Goal: Information Seeking & Learning: Check status

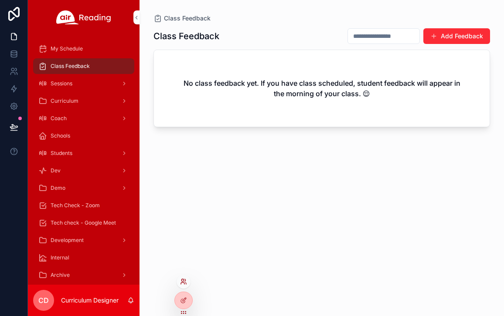
click at [183, 282] on icon at bounding box center [183, 281] width 7 height 7
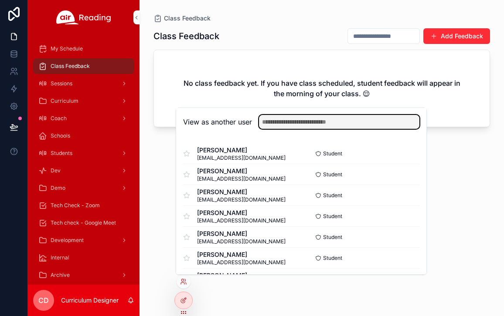
click at [317, 124] on input "text" at bounding box center [339, 122] width 160 height 14
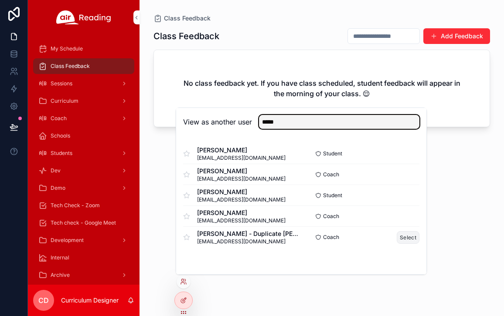
type input "*****"
click at [401, 236] on button "Select" at bounding box center [408, 237] width 23 height 13
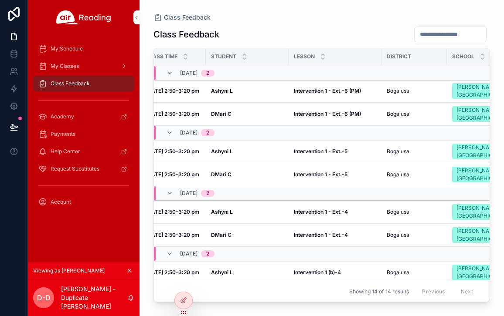
scroll to position [0, 68]
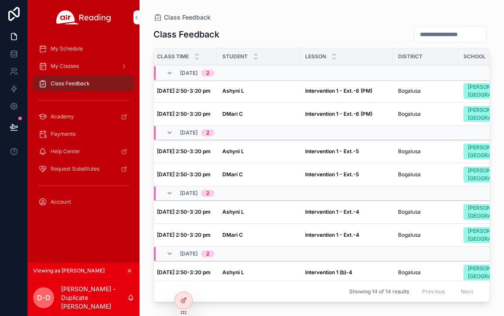
click at [83, 46] on div "My Schedule" at bounding box center [83, 49] width 91 height 14
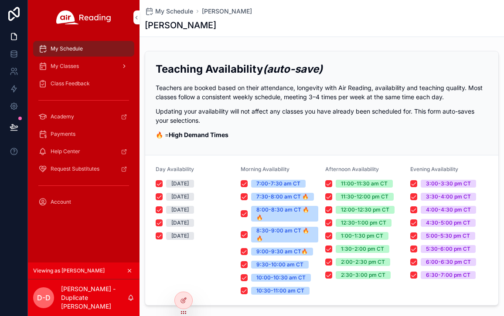
click at [74, 67] on span "My Classes" at bounding box center [65, 66] width 28 height 7
click at [77, 82] on span "Class Feedback" at bounding box center [70, 83] width 39 height 7
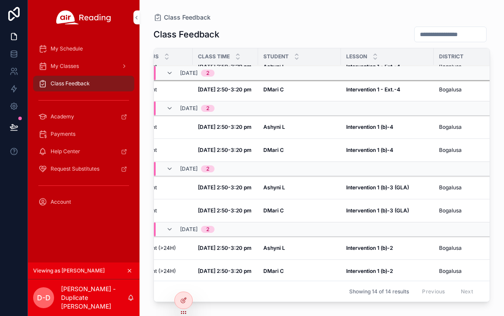
scroll to position [151, 27]
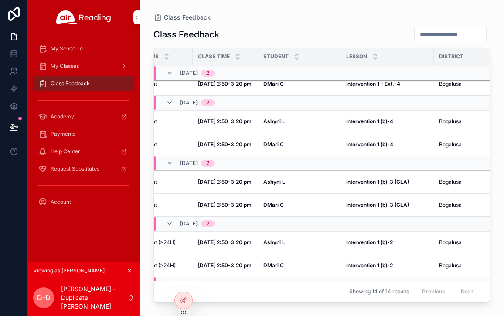
click at [231, 204] on strong "Oct 1, 2:50-3:20 pm" at bounding box center [225, 205] width 54 height 7
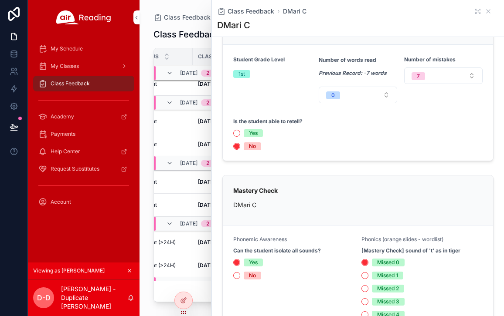
scroll to position [221, 0]
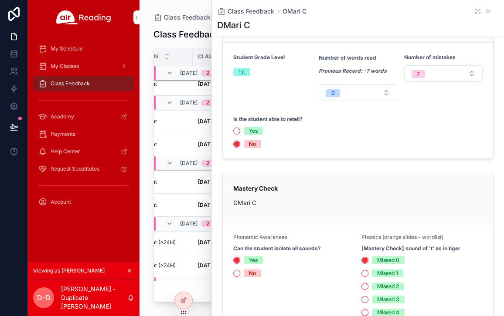
click at [193, 136] on td "Oct 2, 2:50-3:20 pm Oct 2, 2:50-3:20 pm" at bounding box center [225, 144] width 65 height 23
click at [490, 11] on icon "scrollable content" at bounding box center [488, 11] width 7 height 7
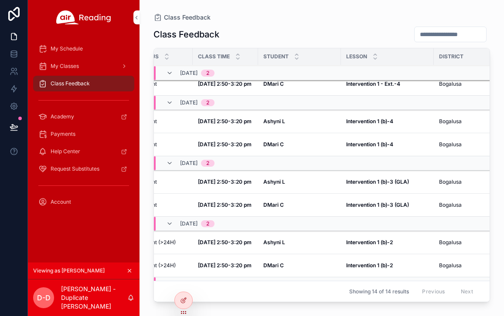
click at [273, 123] on strong "Ashyni L" at bounding box center [274, 121] width 22 height 7
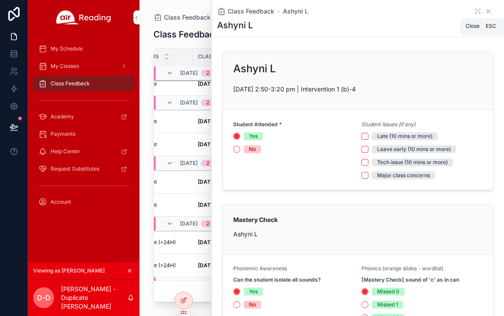
click at [486, 10] on icon "scrollable content" at bounding box center [488, 11] width 7 height 7
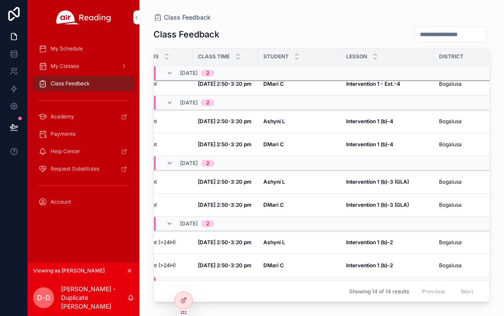
click at [283, 202] on strong "DMari C" at bounding box center [273, 205] width 20 height 7
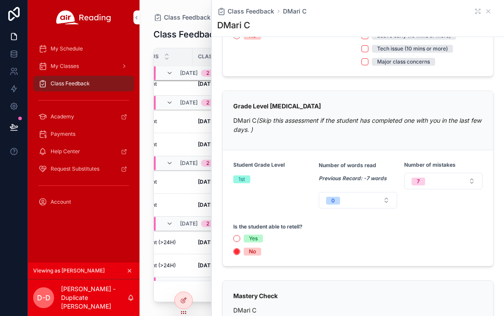
scroll to position [115, 0]
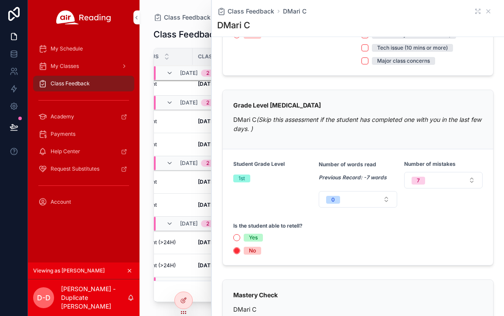
click at [196, 198] on td "Oct 1, 2:50-3:20 pm Oct 1, 2:50-3:20 pm" at bounding box center [225, 205] width 65 height 23
click at [486, 14] on icon "scrollable content" at bounding box center [488, 11] width 7 height 7
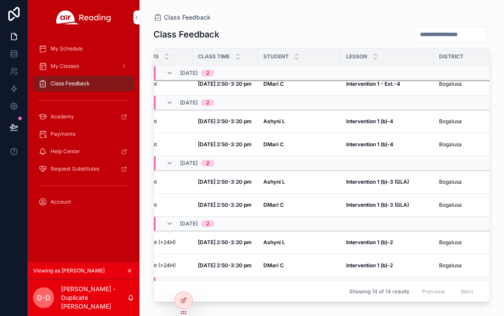
click at [257, 180] on td "Oct 1, 2:50-3:20 pm Oct 1, 2:50-3:20 pm" at bounding box center [225, 182] width 65 height 23
click at [279, 183] on strong "Ashyni L" at bounding box center [274, 182] width 22 height 7
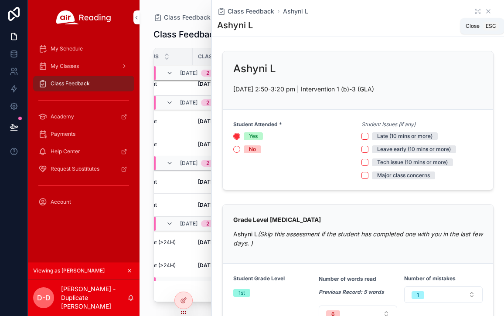
click at [487, 13] on icon "scrollable content" at bounding box center [488, 11] width 7 height 7
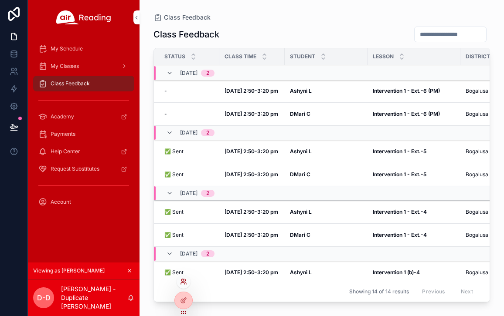
click at [185, 279] on icon at bounding box center [185, 280] width 1 height 2
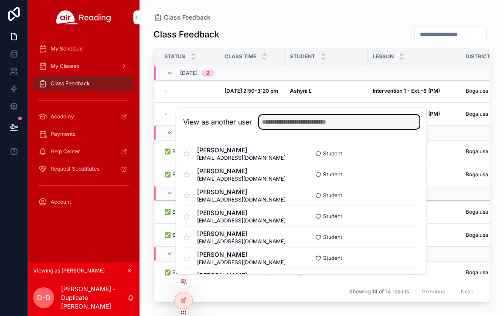
click at [319, 125] on input "text" at bounding box center [339, 122] width 160 height 14
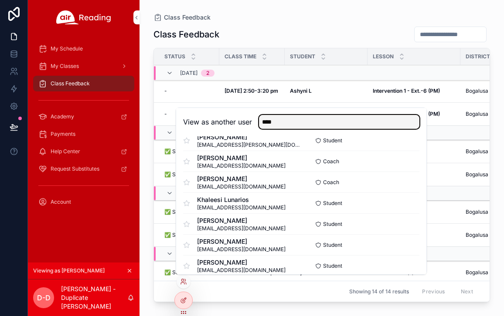
scroll to position [99, 0]
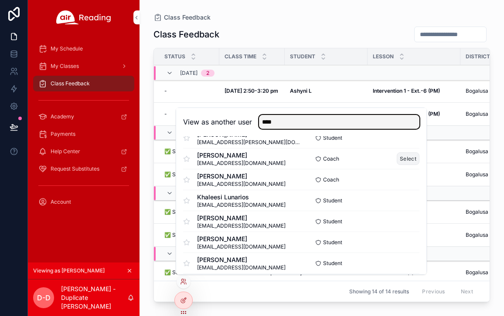
type input "****"
click at [409, 159] on button "Select" at bounding box center [408, 159] width 23 height 13
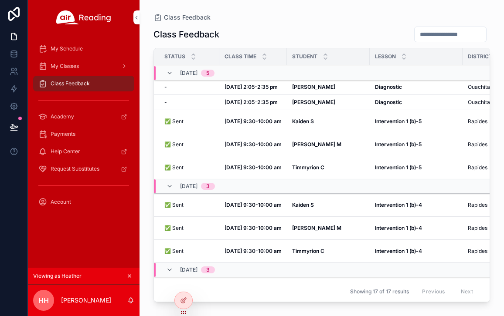
click at [78, 46] on span "My Schedule" at bounding box center [67, 48] width 32 height 7
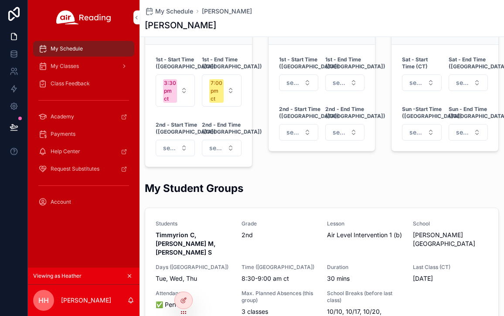
scroll to position [623, 0]
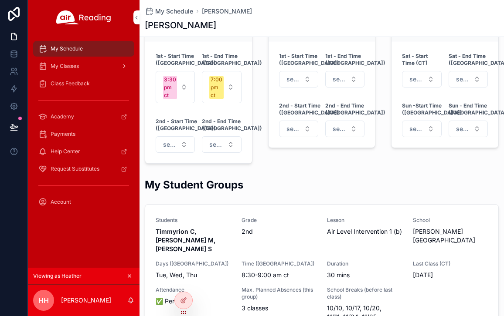
click at [95, 68] on div "My Classes" at bounding box center [83, 66] width 91 height 14
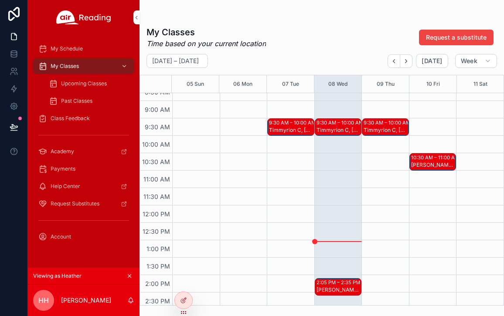
scroll to position [309, 0]
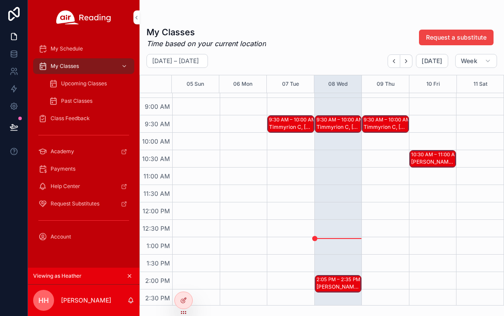
click at [87, 85] on span "Upcoming Classes" at bounding box center [84, 83] width 46 height 7
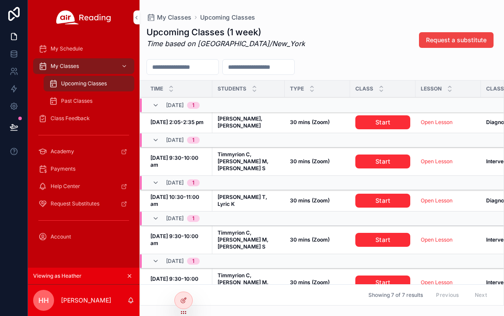
click at [88, 102] on span "Past Classes" at bounding box center [76, 101] width 31 height 7
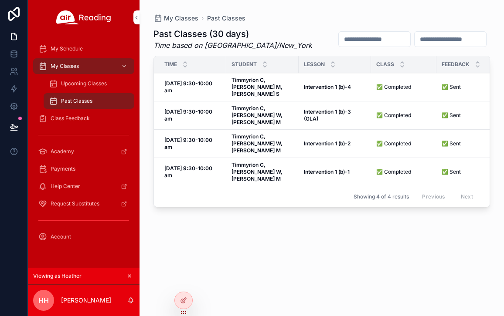
click at [90, 122] on div "Class Feedback" at bounding box center [83, 119] width 91 height 14
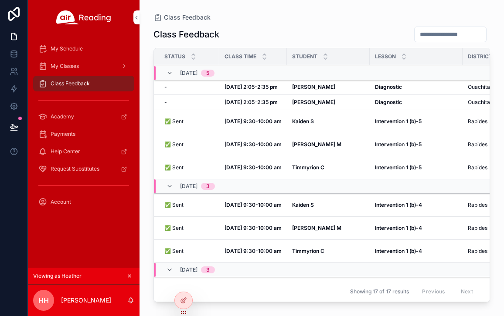
click at [129, 274] on icon "scrollable content" at bounding box center [129, 276] width 6 height 6
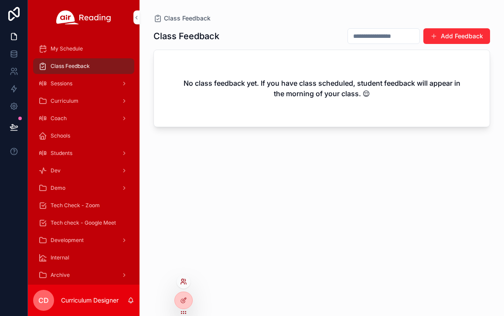
click at [183, 282] on icon at bounding box center [182, 280] width 2 height 2
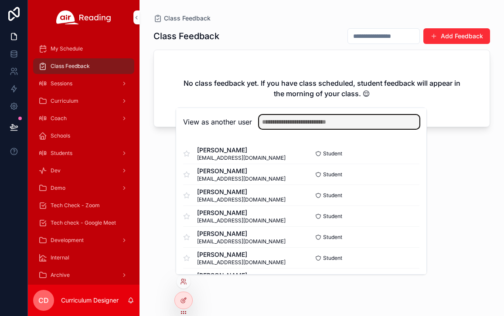
click at [312, 123] on input "text" at bounding box center [339, 122] width 160 height 14
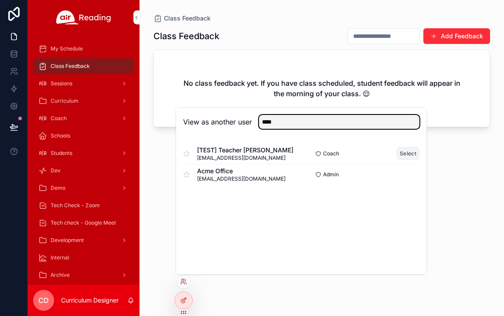
type input "****"
click at [408, 153] on button "Select" at bounding box center [408, 153] width 23 height 13
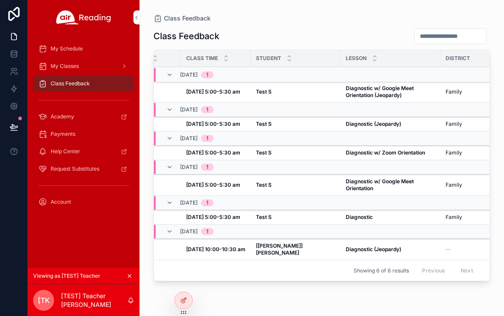
scroll to position [0, 41]
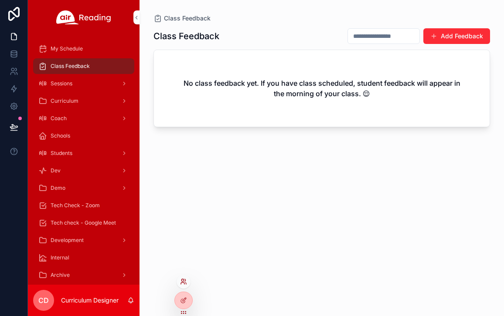
click at [184, 281] on icon at bounding box center [183, 281] width 7 height 7
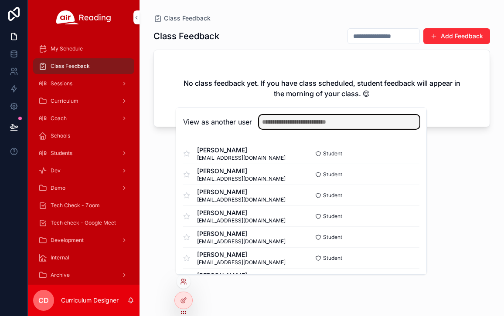
click at [316, 123] on input "text" at bounding box center [339, 122] width 160 height 14
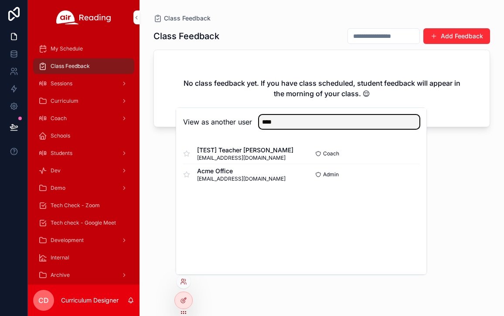
drag, startPoint x: 298, startPoint y: 123, endPoint x: 250, endPoint y: 123, distance: 47.9
click at [250, 123] on div "View as another user ****" at bounding box center [301, 122] width 236 height 14
type input "*"
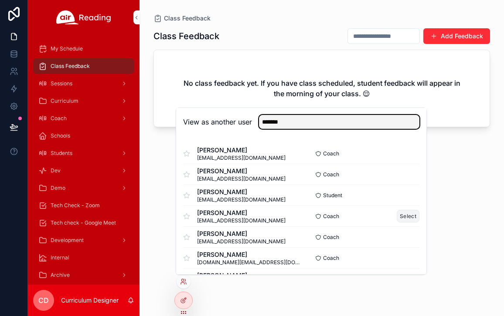
type input "*******"
click at [407, 218] on button "Select" at bounding box center [408, 216] width 23 height 13
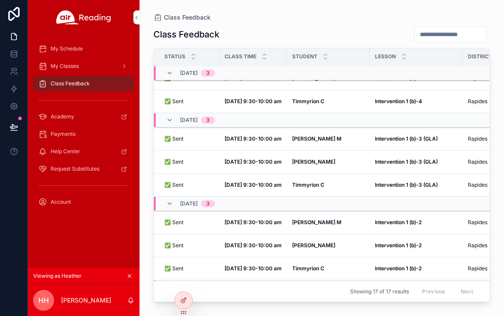
scroll to position [158, 0]
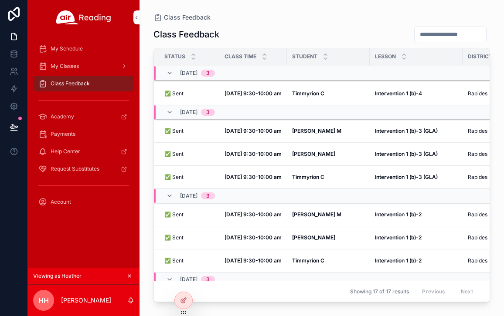
click at [314, 129] on strong "[PERSON_NAME] M" at bounding box center [316, 131] width 49 height 7
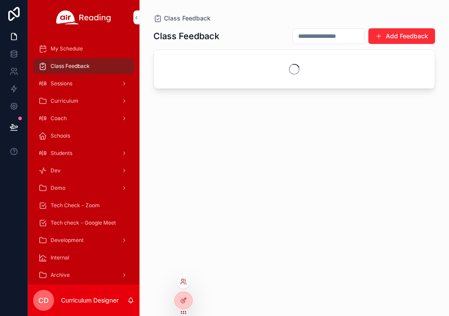
click at [184, 277] on div at bounding box center [184, 282] width 14 height 14
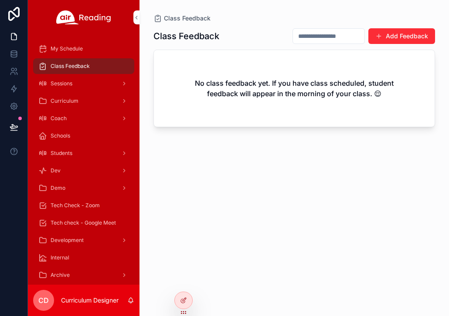
click at [330, 37] on input "scrollable content" at bounding box center [328, 36] width 71 height 12
click at [183, 283] on icon at bounding box center [182, 284] width 3 height 2
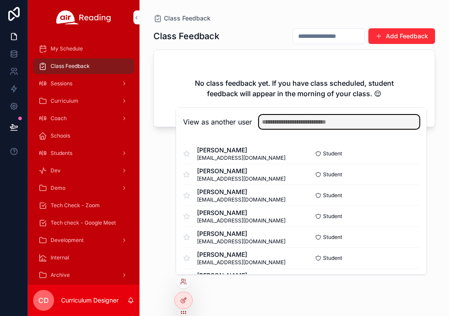
click at [296, 120] on input "text" at bounding box center [339, 122] width 160 height 14
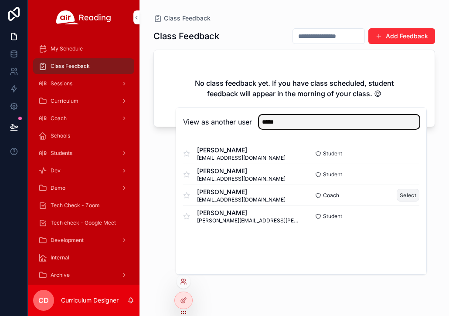
type input "*****"
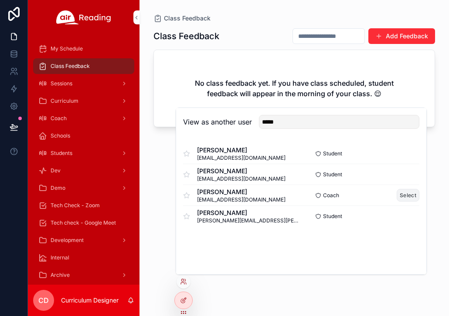
click at [405, 196] on button "Select" at bounding box center [408, 195] width 23 height 13
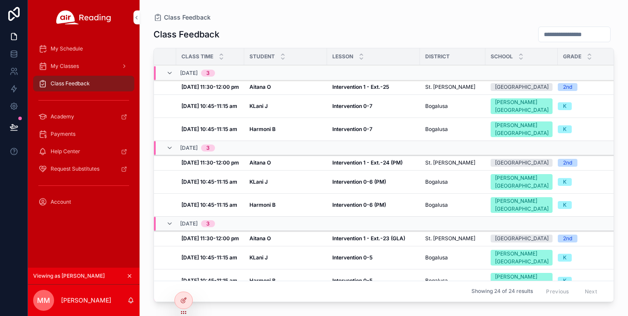
scroll to position [0, 43]
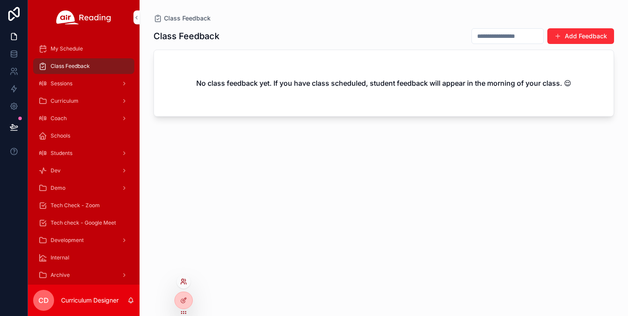
click at [186, 279] on icon at bounding box center [183, 281] width 7 height 7
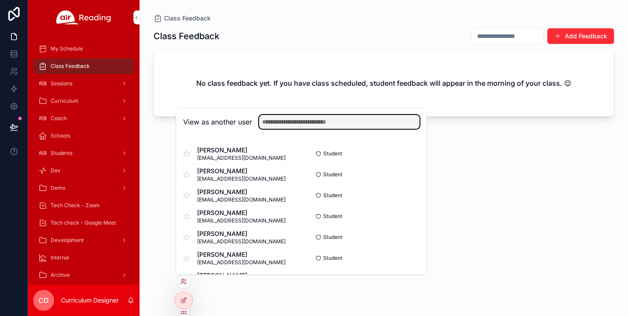
click at [313, 122] on input "text" at bounding box center [339, 122] width 160 height 14
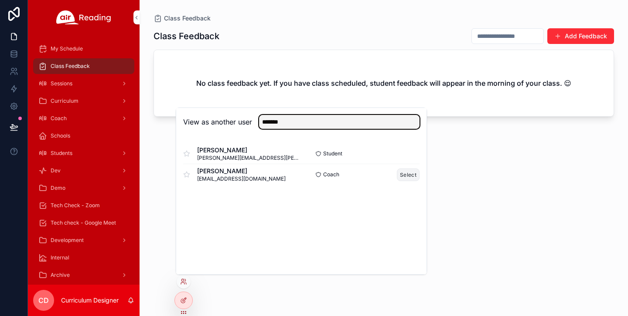
type input "*******"
click at [407, 177] on button "Select" at bounding box center [408, 175] width 23 height 13
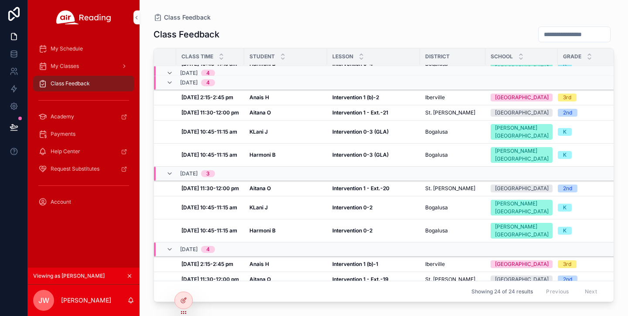
scroll to position [336, 43]
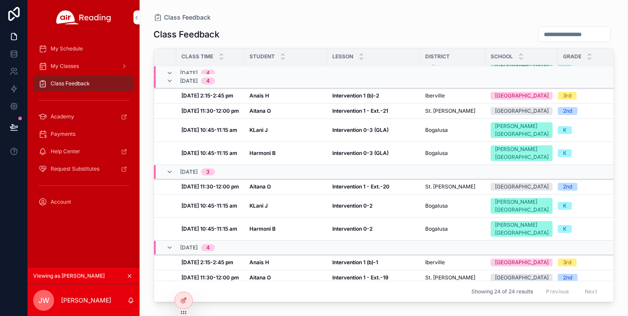
click at [216, 156] on strong "[DATE] 10:45-11:15 am" at bounding box center [209, 153] width 56 height 7
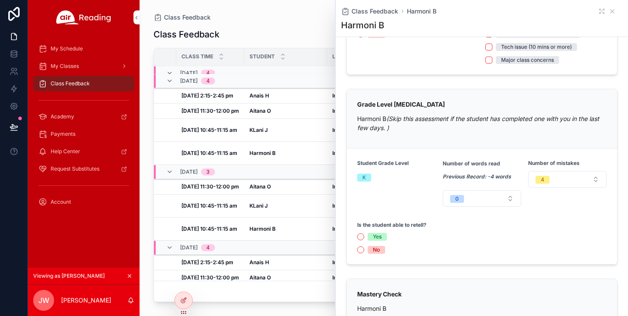
scroll to position [116, 0]
click at [239, 134] on div "[DATE] 10:45-11:15 am [DATE] 10:45-11:15 am" at bounding box center [210, 130] width 58 height 7
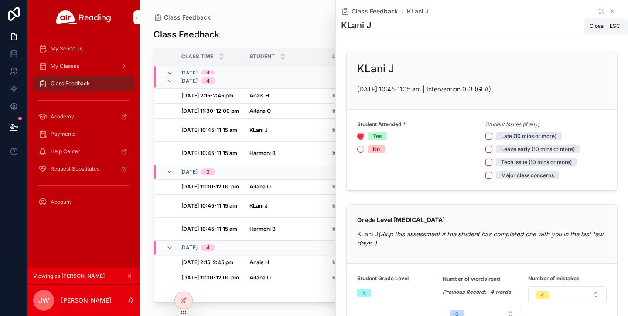
click at [611, 12] on icon "scrollable content" at bounding box center [611, 11] width 3 height 3
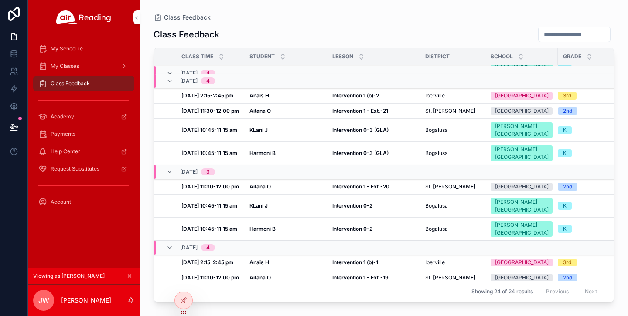
click at [260, 156] on strong "Harmoni B" at bounding box center [262, 153] width 26 height 7
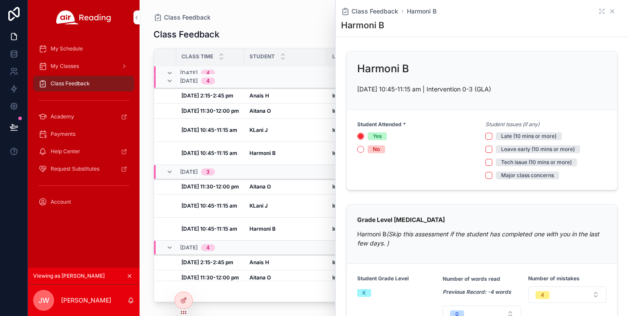
click at [611, 12] on icon "scrollable content" at bounding box center [611, 11] width 3 height 3
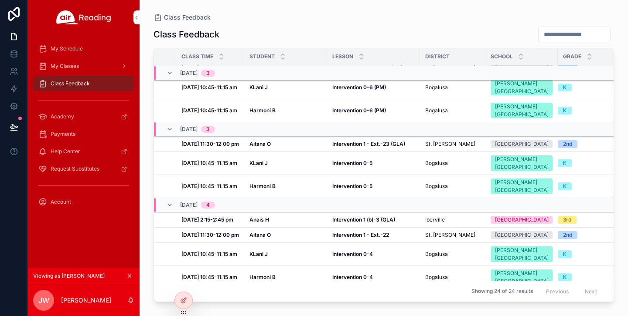
scroll to position [0, 43]
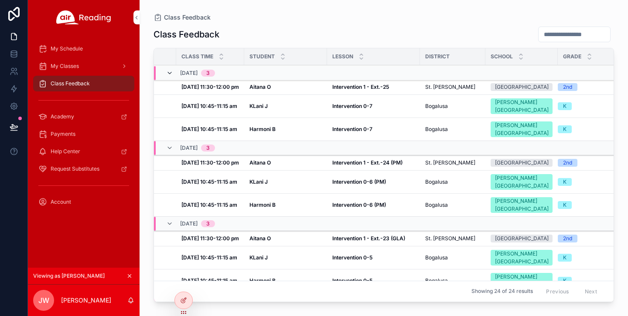
click at [171, 71] on icon "scrollable content" at bounding box center [169, 73] width 7 height 7
